Goal: Task Accomplishment & Management: Use online tool/utility

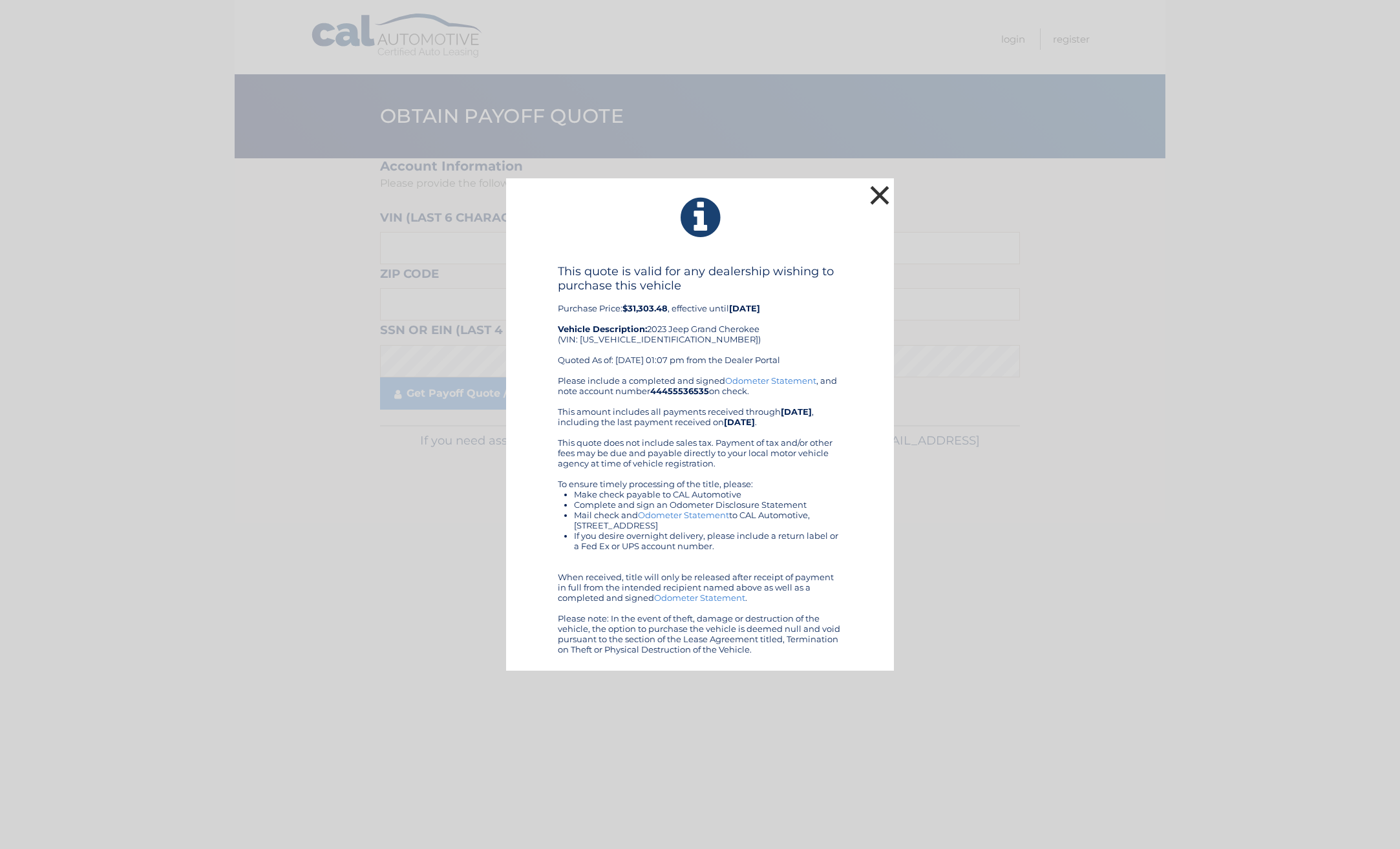
click at [882, 191] on button "×" at bounding box center [879, 195] width 26 height 26
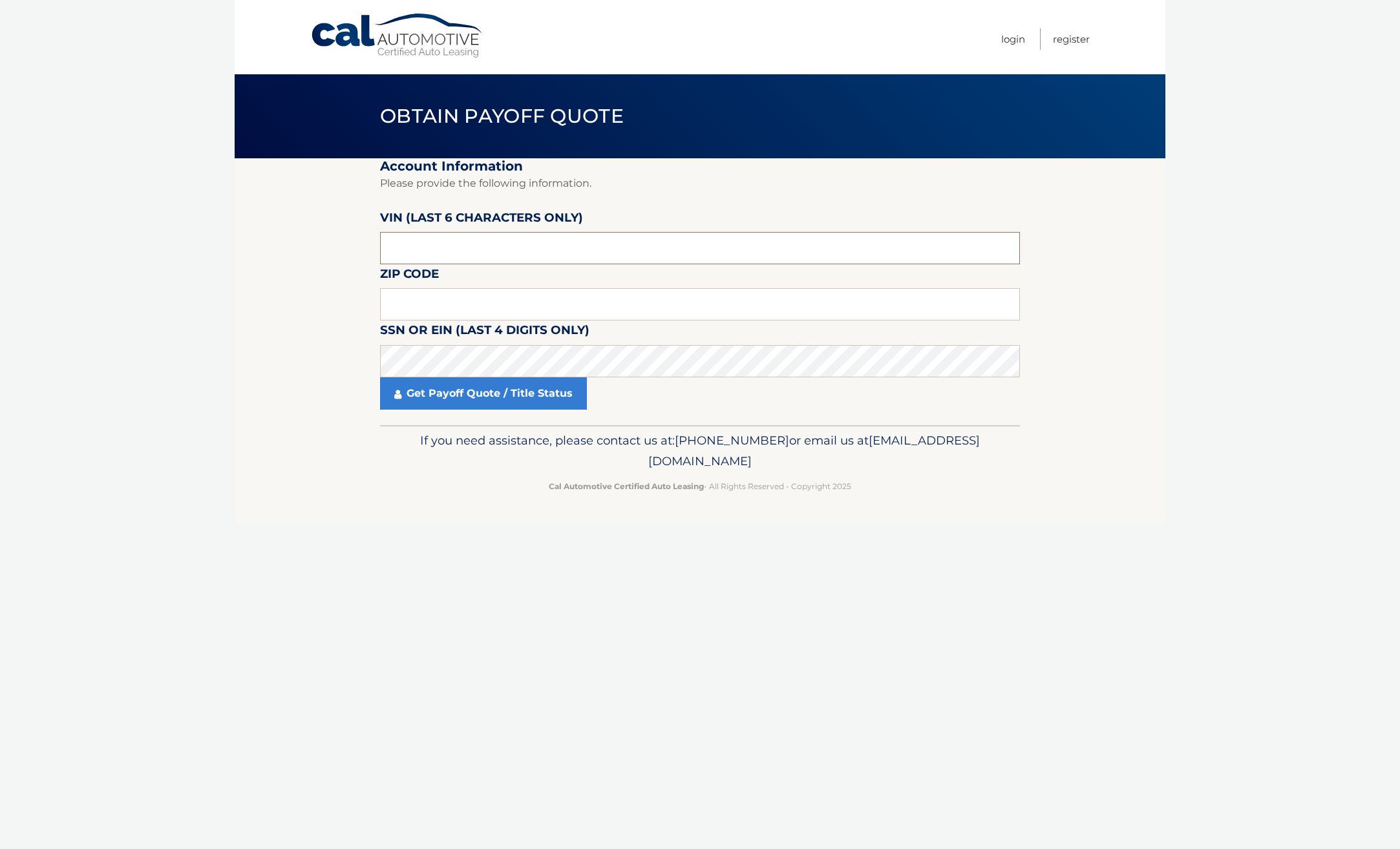
click at [435, 251] on input "text" at bounding box center [700, 247] width 640 height 32
click at [422, 302] on input "text" at bounding box center [700, 304] width 640 height 32
type input "14086"
click at [425, 249] on input "text" at bounding box center [700, 247] width 640 height 32
type input "527332"
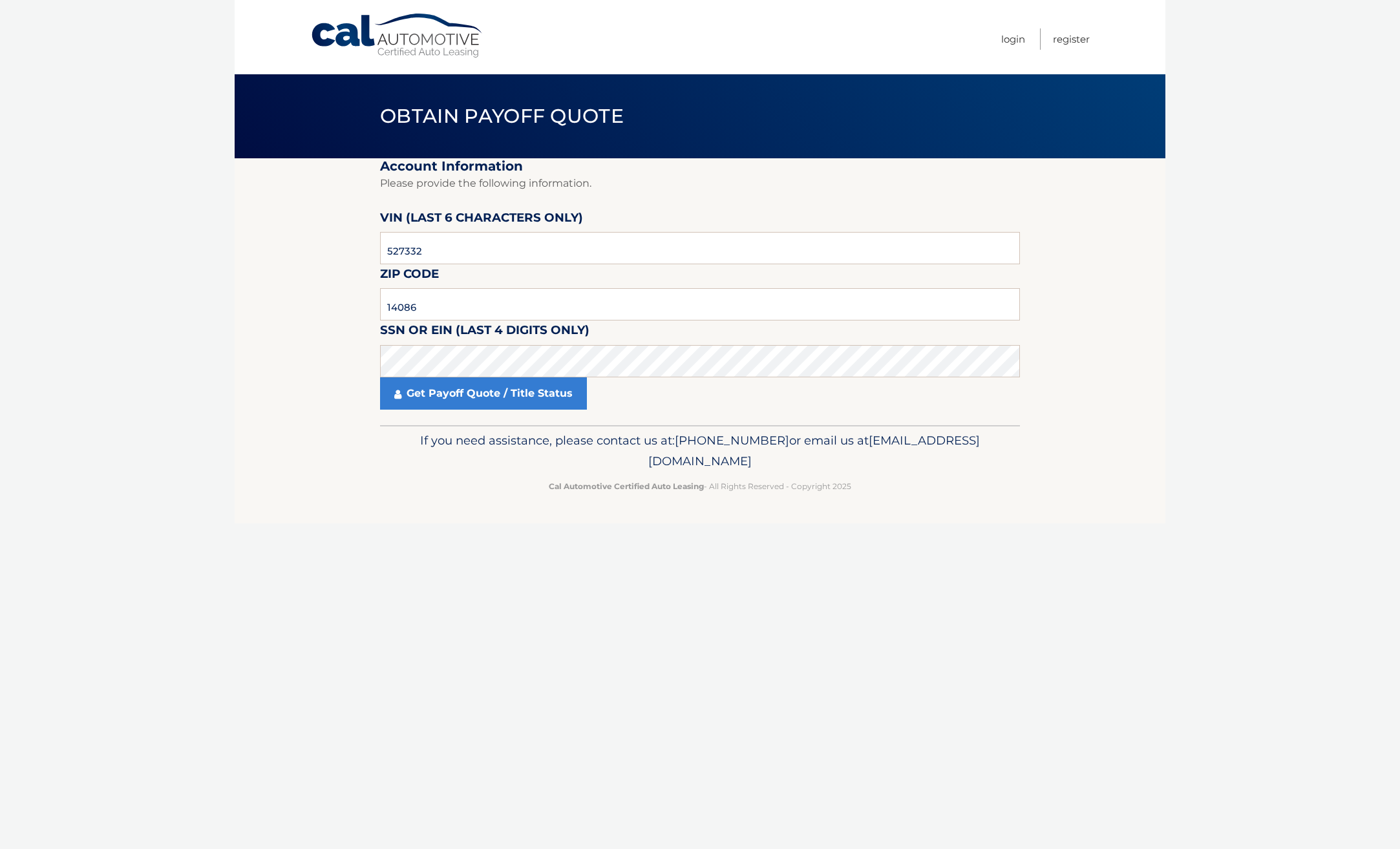
click at [296, 420] on section "Account Information Please provide the following information. VIN (last 6 chara…" at bounding box center [700, 291] width 931 height 266
click at [471, 395] on link "Get Payoff Quote / Title Status" at bounding box center [483, 393] width 207 height 32
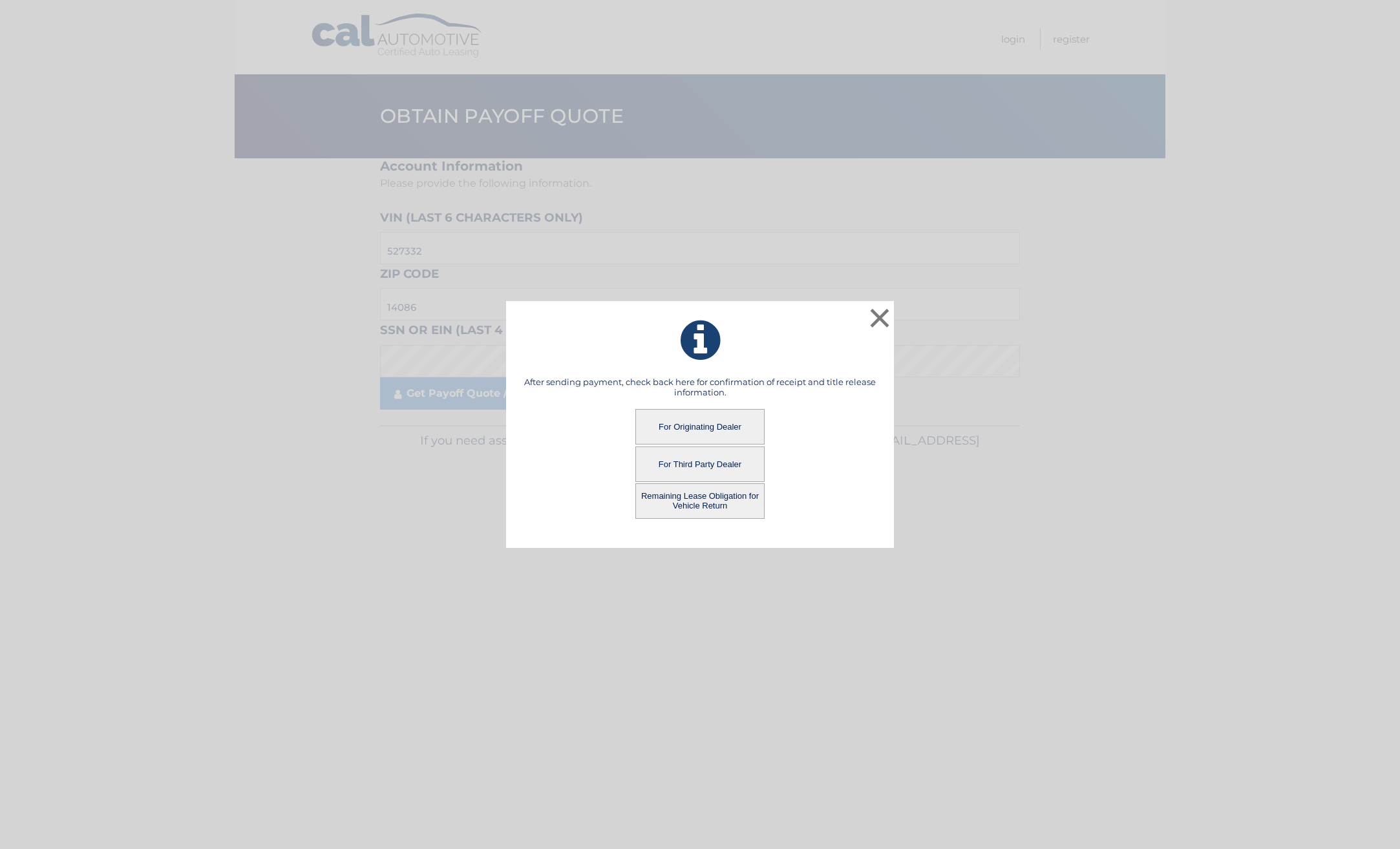
click at [690, 506] on button "Remaining Lease Obligation for Vehicle Return" at bounding box center [700, 500] width 130 height 36
click at [700, 506] on button "Remaining Lease Obligation for Vehicle Return" at bounding box center [700, 500] width 130 height 36
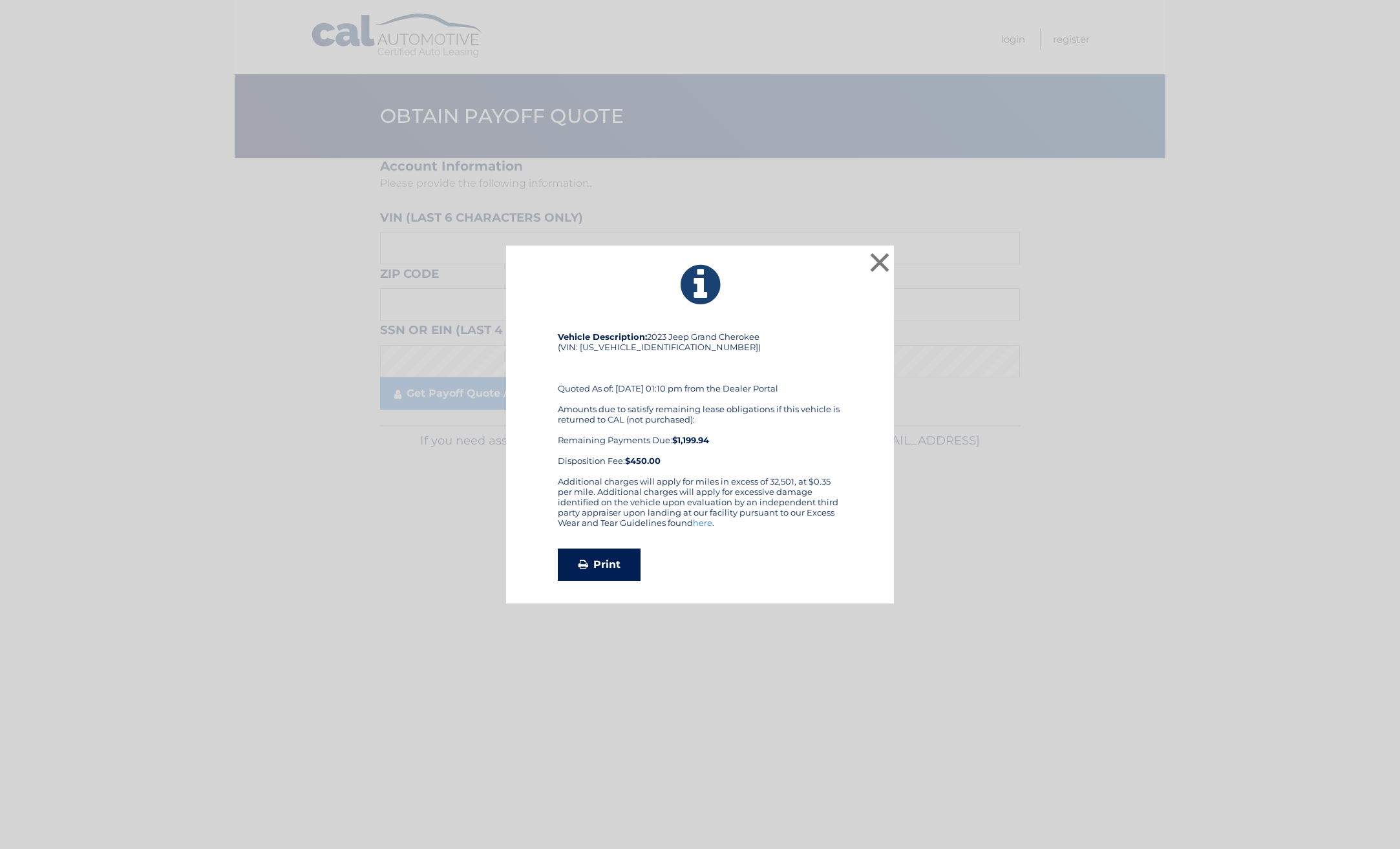
click at [595, 568] on link "Print" at bounding box center [600, 564] width 83 height 32
